Goal: Transaction & Acquisition: Obtain resource

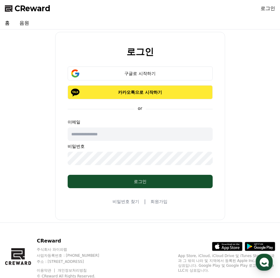
click at [130, 90] on p "카카오톡으로 시작하기" at bounding box center [141, 92] width 128 height 6
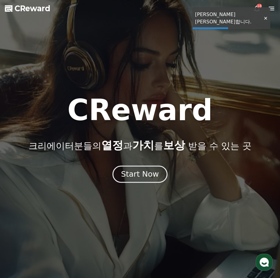
click at [134, 176] on div "Start Now" at bounding box center [140, 174] width 38 height 10
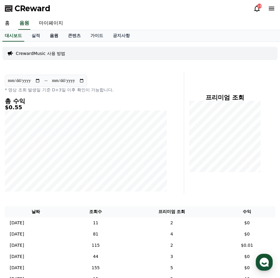
click at [57, 37] on link "음원" at bounding box center [54, 36] width 18 height 12
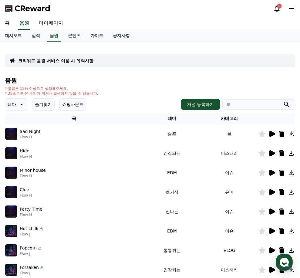
scroll to position [30, 0]
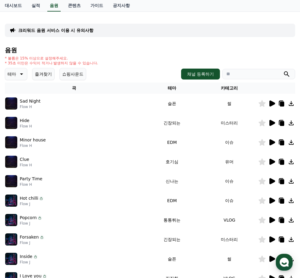
click at [271, 122] on icon at bounding box center [273, 123] width 6 height 6
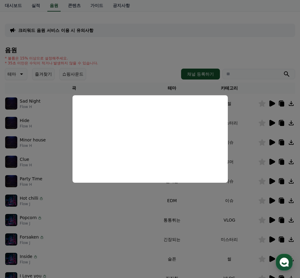
scroll to position [61, 0]
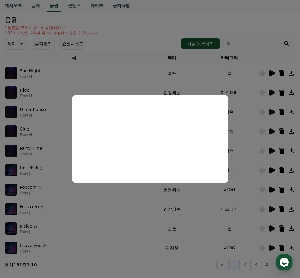
click at [252, 28] on button "close modal" at bounding box center [150, 139] width 300 height 278
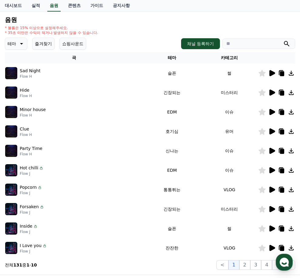
click at [272, 113] on icon at bounding box center [273, 112] width 6 height 6
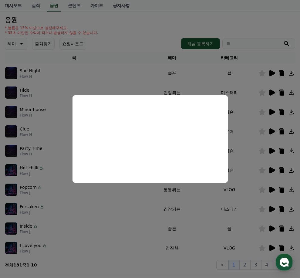
click at [135, 227] on button "close modal" at bounding box center [150, 139] width 300 height 278
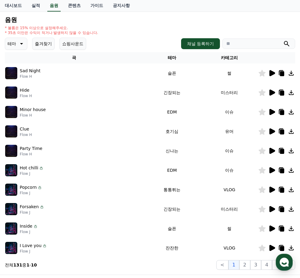
click at [280, 111] on icon at bounding box center [291, 112] width 5 height 5
